Goal: Information Seeking & Learning: Learn about a topic

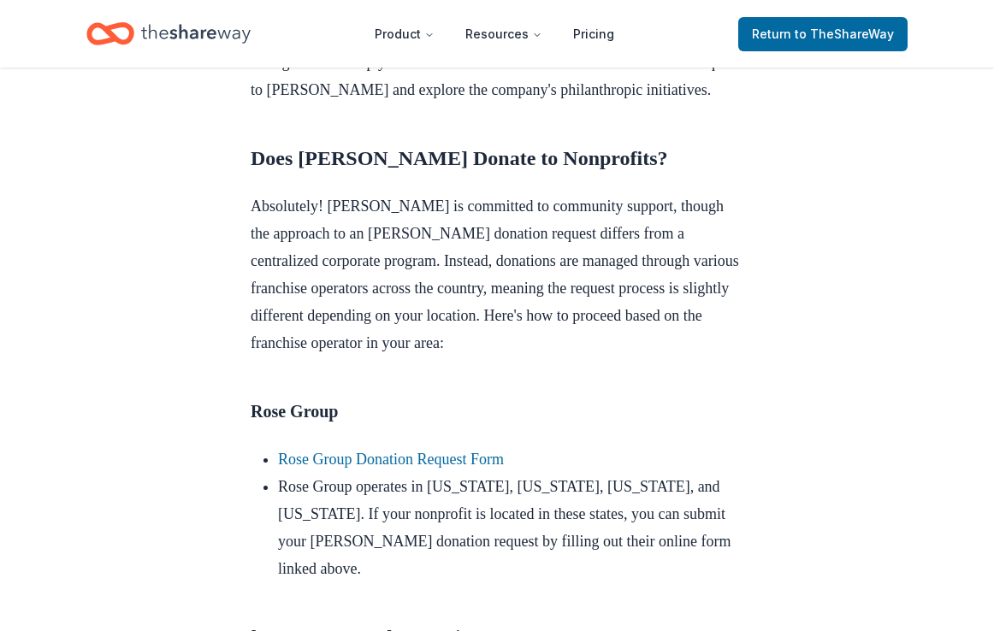
scroll to position [684, 0]
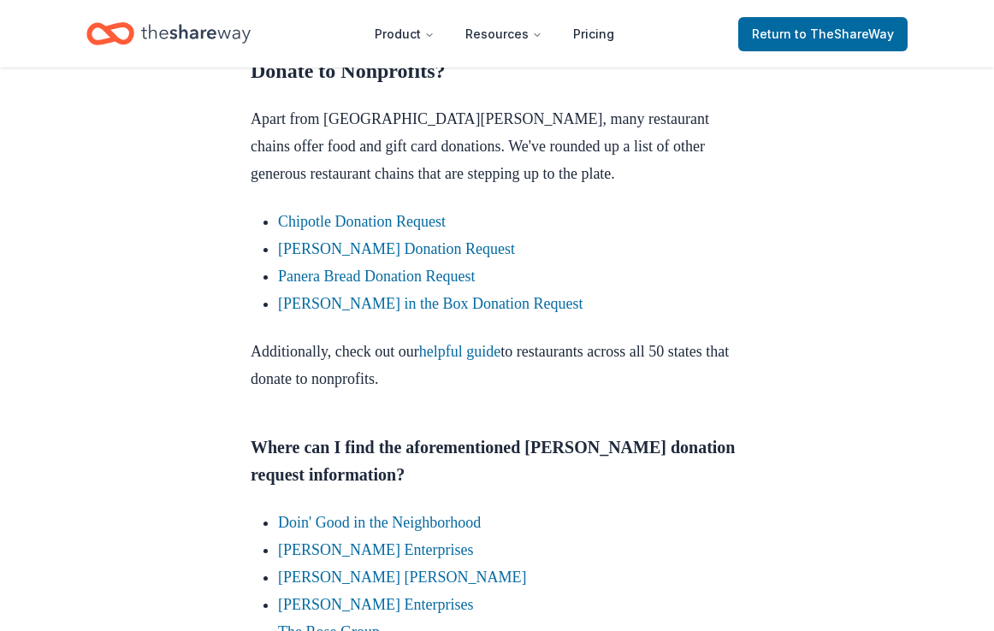
scroll to position [2703, 0]
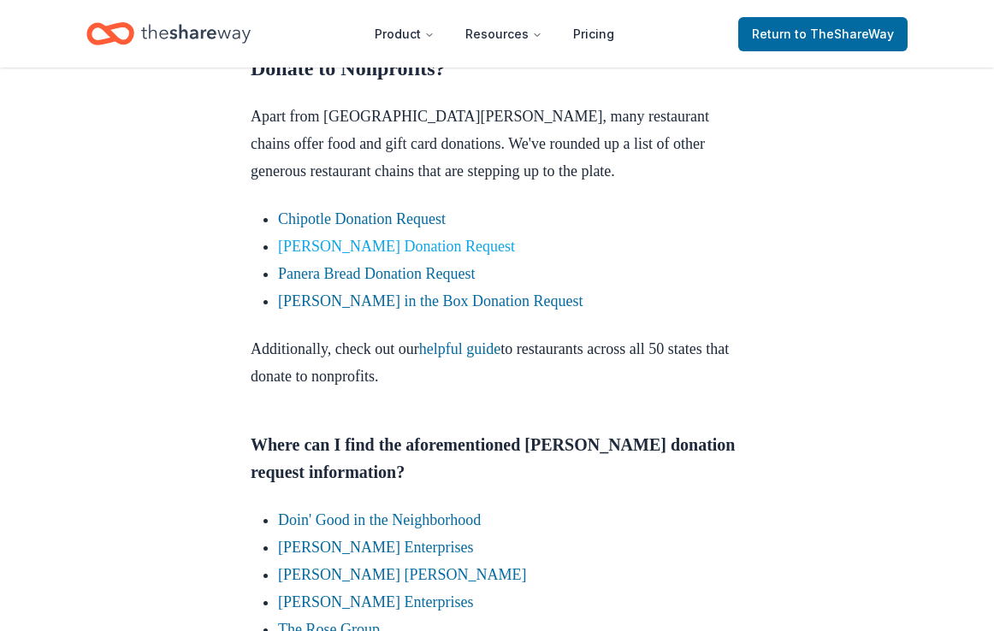
click at [464, 255] on link "[PERSON_NAME] Donation Request" at bounding box center [396, 246] width 237 height 17
click at [340, 310] on link "[PERSON_NAME] in the Box Donation Request" at bounding box center [430, 300] width 304 height 17
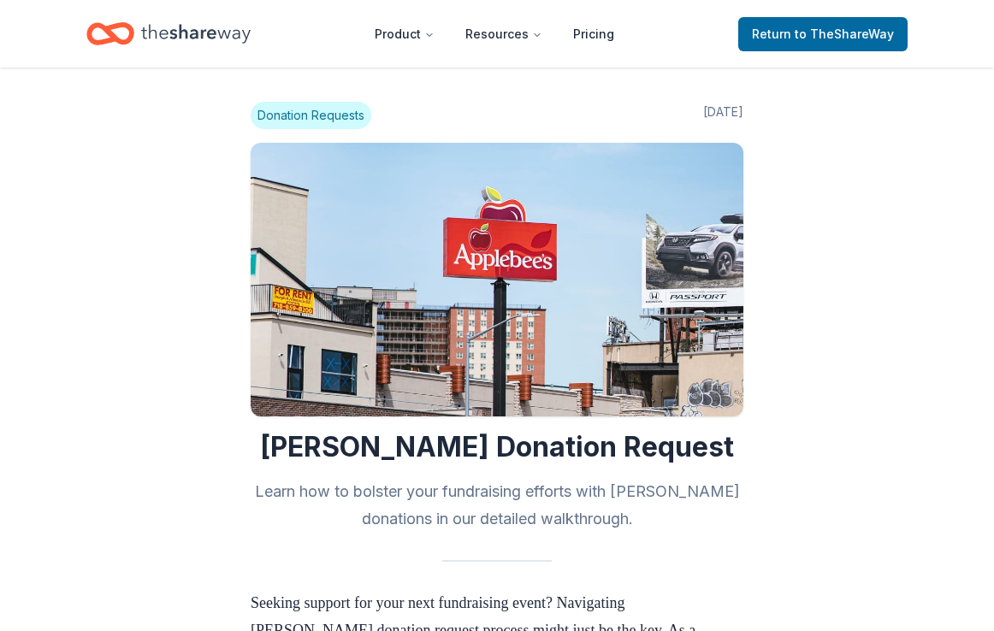
scroll to position [0, 0]
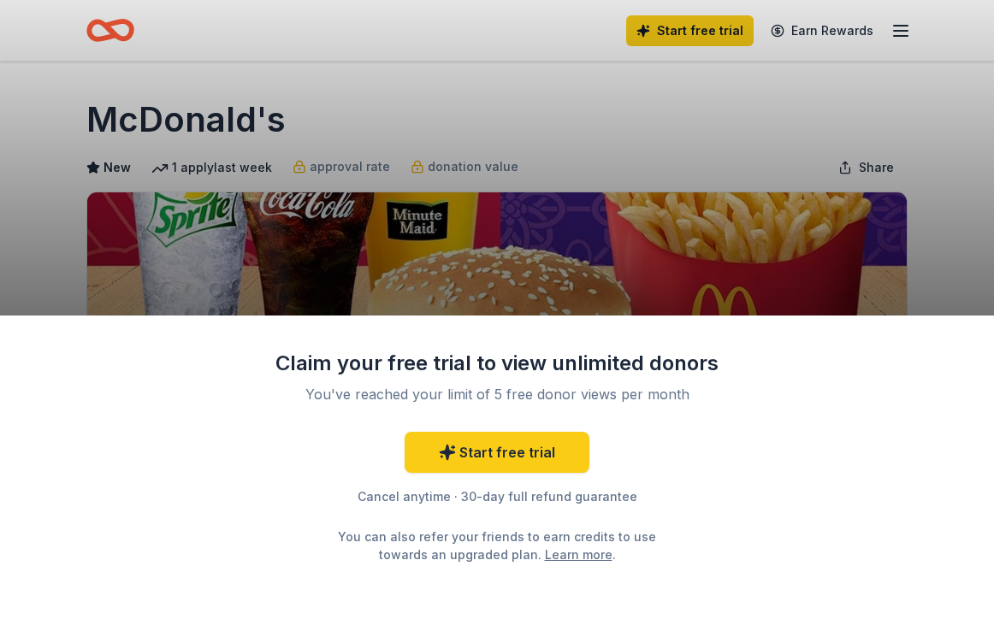
click at [567, 162] on div "Claim your free trial to view unlimited donors You've reached your limit of 5 f…" at bounding box center [497, 315] width 994 height 631
click at [935, 192] on div "Claim your free trial to view unlimited donors You've reached your limit of 5 f…" at bounding box center [497, 315] width 994 height 631
